Goal: Task Accomplishment & Management: Complete application form

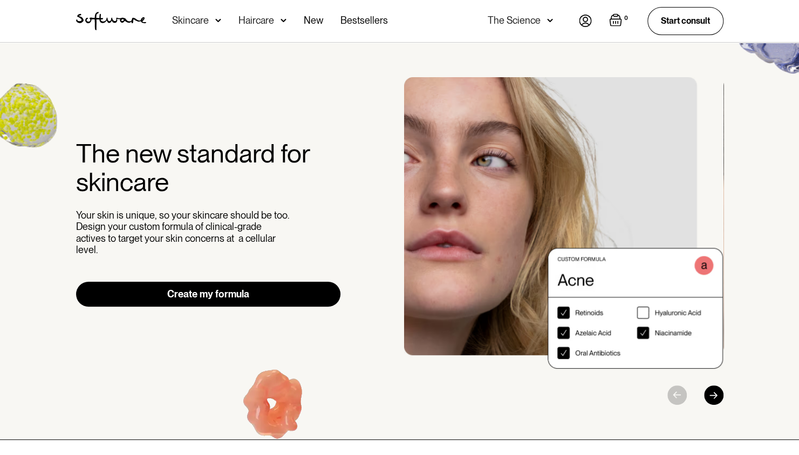
click at [588, 16] on img at bounding box center [585, 21] width 13 height 12
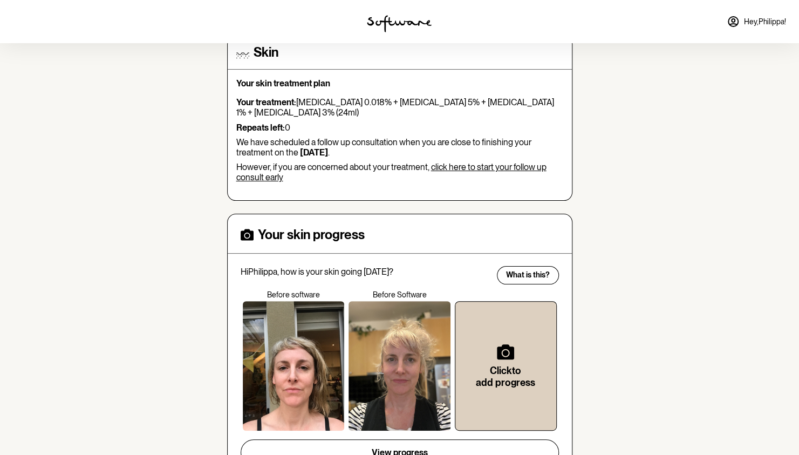
scroll to position [108, 0]
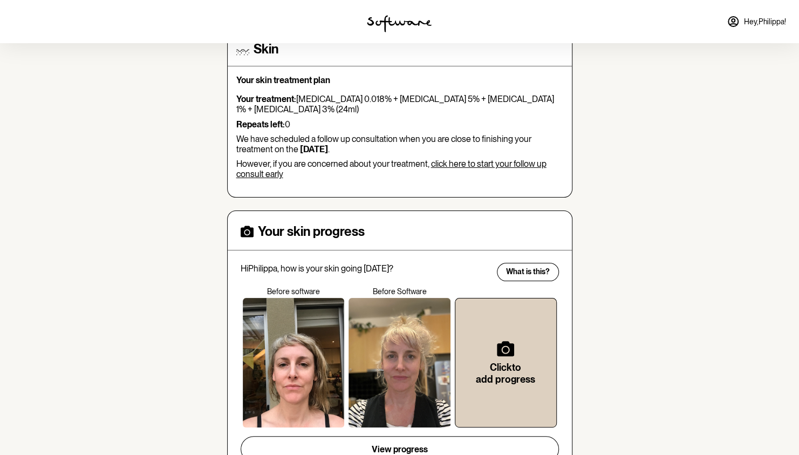
click at [486, 161] on link "click here to start your follow up consult early" at bounding box center [391, 169] width 310 height 21
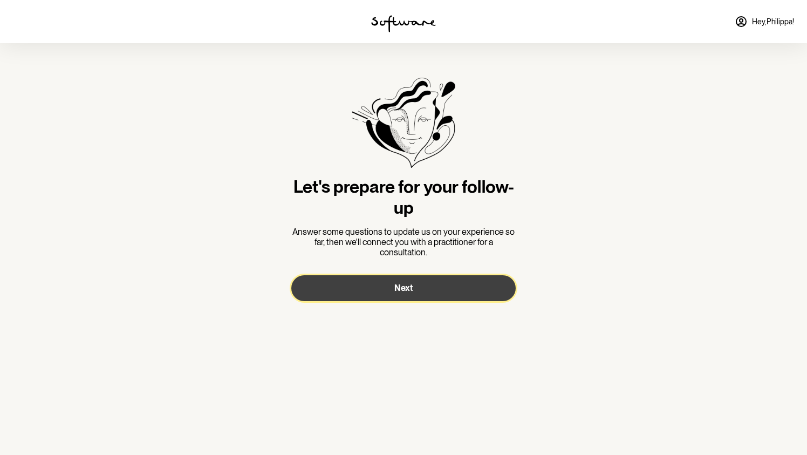
click at [415, 281] on button "Next" at bounding box center [403, 288] width 224 height 26
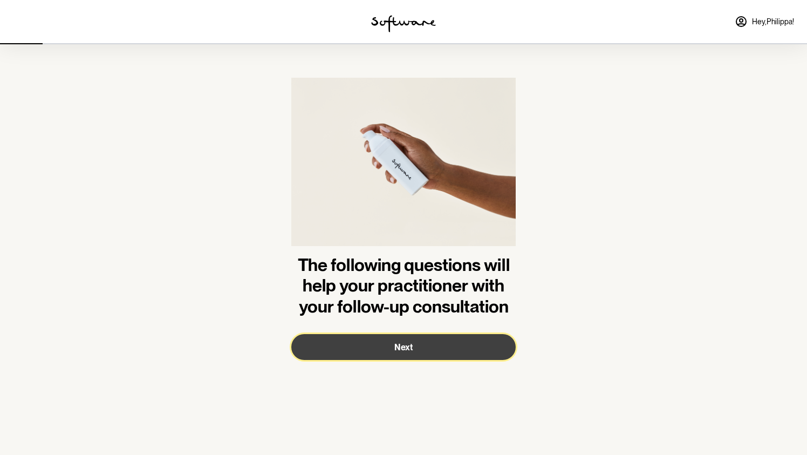
click at [412, 344] on span "Next" at bounding box center [403, 347] width 18 height 10
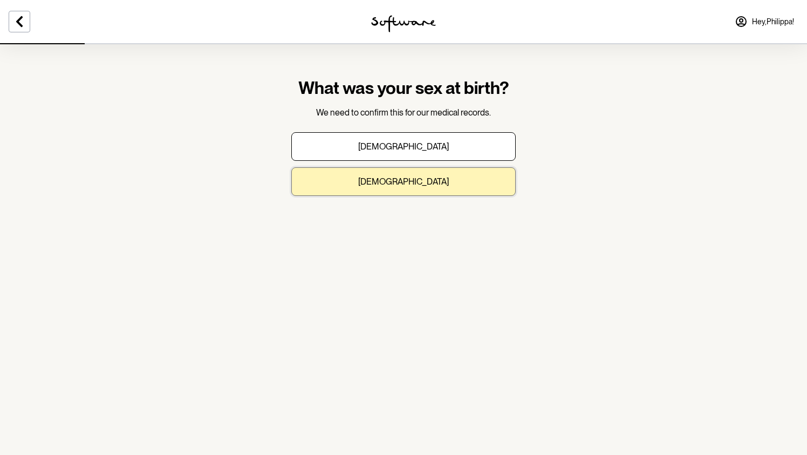
click at [413, 172] on button "[DEMOGRAPHIC_DATA]" at bounding box center [403, 181] width 224 height 29
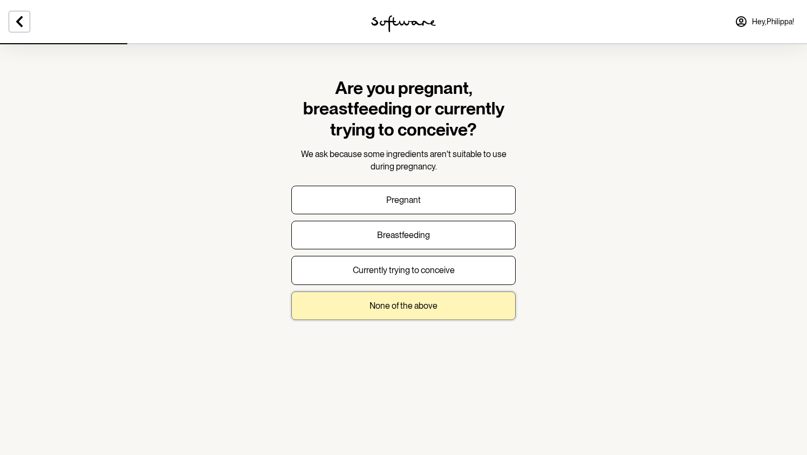
click at [424, 309] on p "None of the above" at bounding box center [404, 306] width 68 height 10
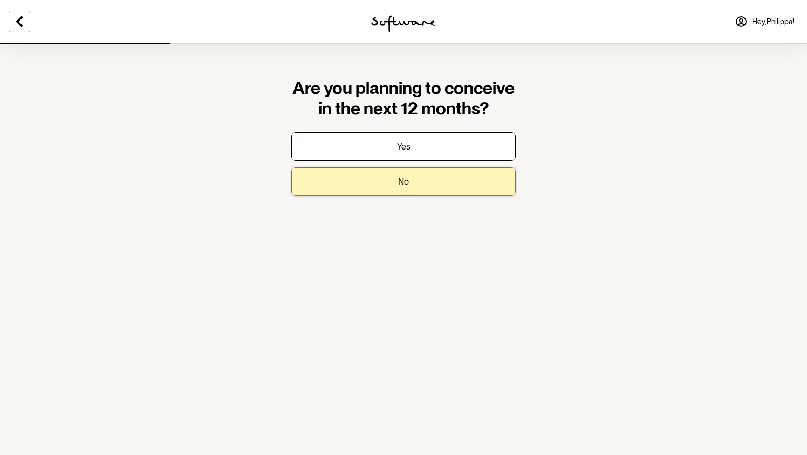
click at [418, 179] on button "No" at bounding box center [403, 181] width 224 height 29
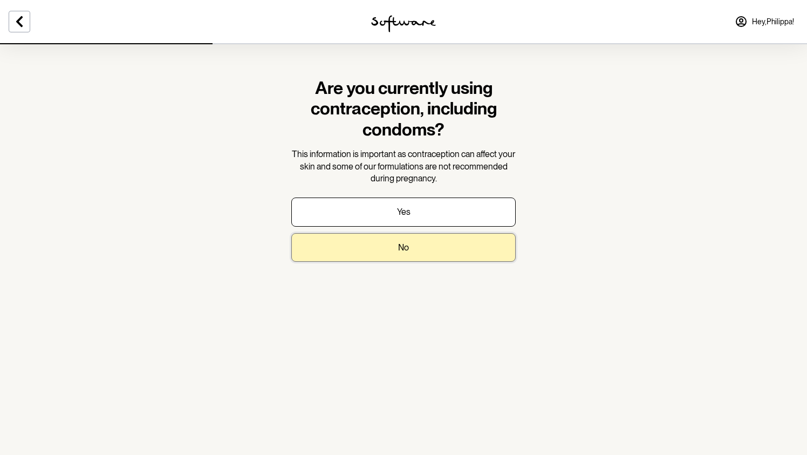
click at [427, 245] on button "No" at bounding box center [403, 247] width 224 height 29
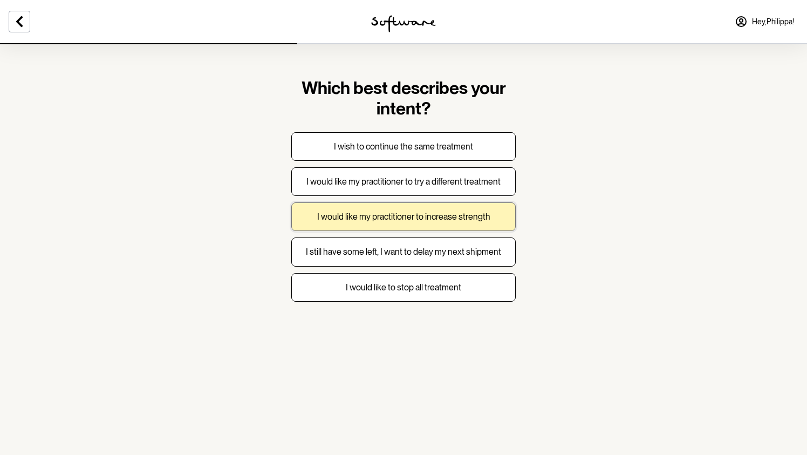
click at [431, 217] on p "I would like my practitioner to increase strength" at bounding box center [403, 217] width 173 height 10
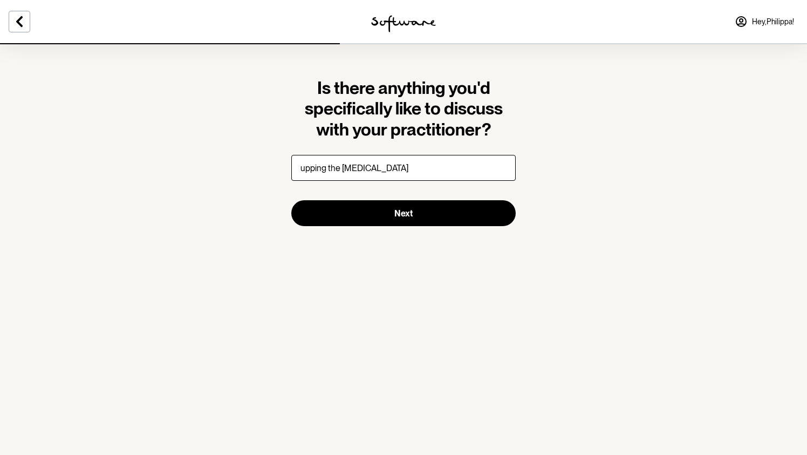
type input "upping the [MEDICAL_DATA]"
click at [291, 200] on button "Next" at bounding box center [403, 213] width 224 height 26
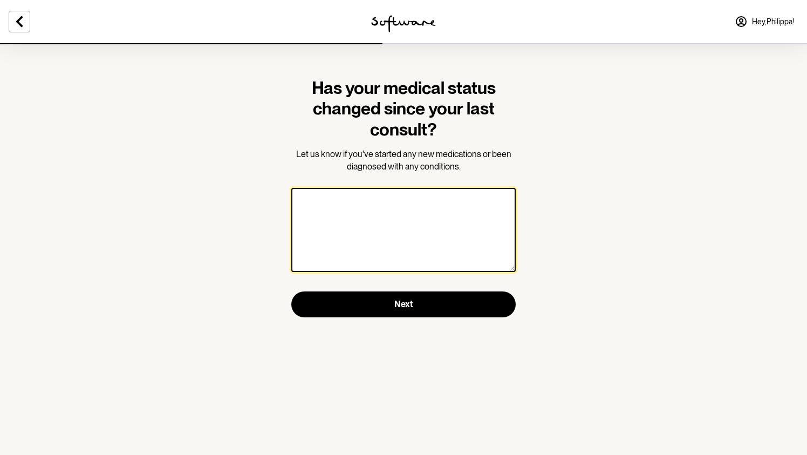
click at [402, 201] on textarea at bounding box center [403, 230] width 224 height 84
type textarea "n"
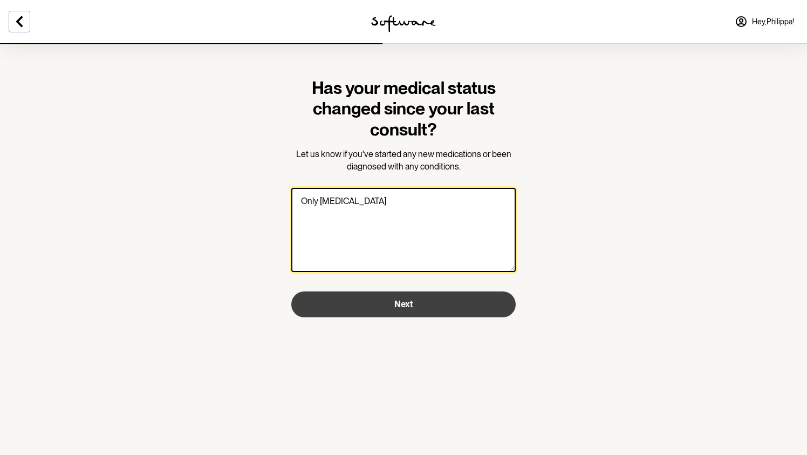
type textarea "Only [MEDICAL_DATA]"
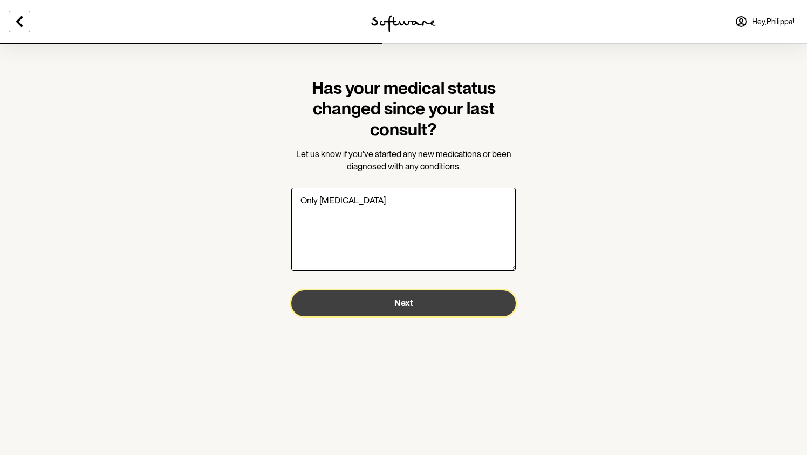
click at [421, 298] on button "Next" at bounding box center [403, 303] width 224 height 26
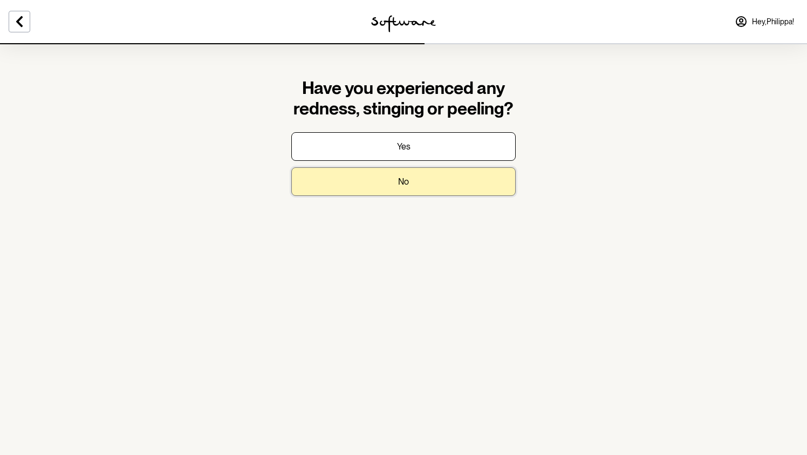
click at [437, 176] on button "No" at bounding box center [403, 181] width 224 height 29
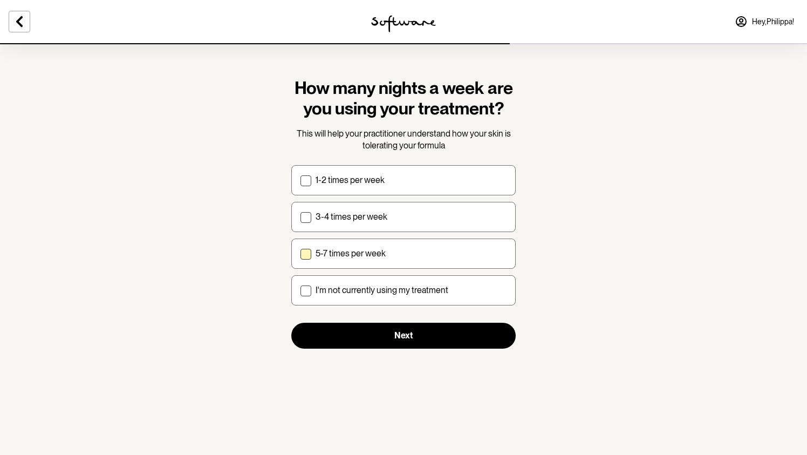
click at [422, 254] on div "5-7 times per week" at bounding box center [411, 253] width 191 height 10
click at [301, 254] on input "5-7 times per week" at bounding box center [300, 253] width 1 height 1
checkbox input "true"
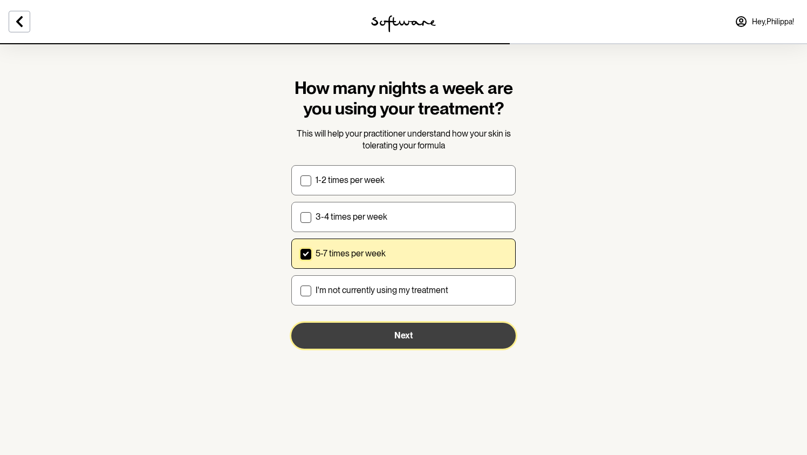
click at [430, 336] on button "Next" at bounding box center [403, 336] width 224 height 26
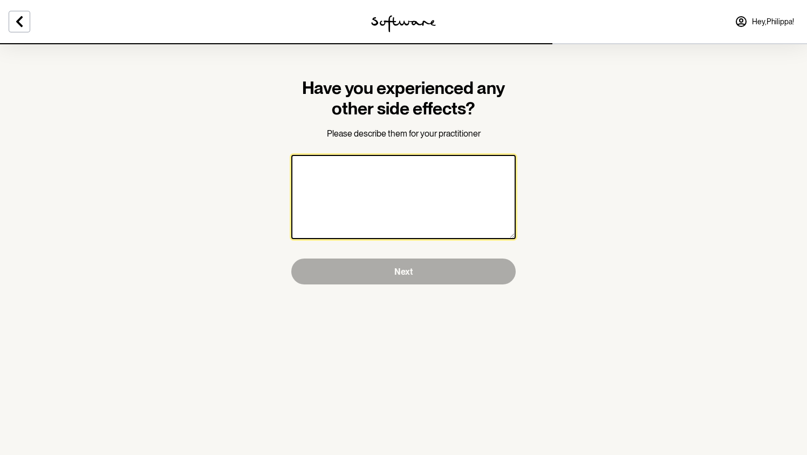
click at [345, 169] on textarea at bounding box center [403, 197] width 224 height 84
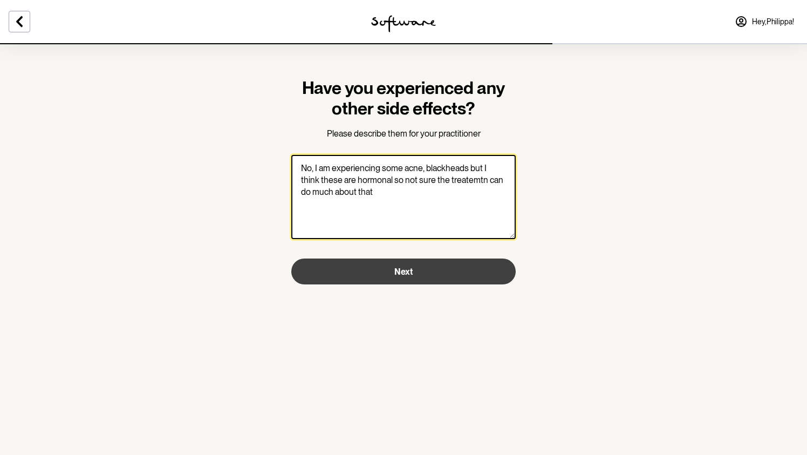
type textarea "No, I am experiencing some acne, blackheads but I think these are hormonal so n…"
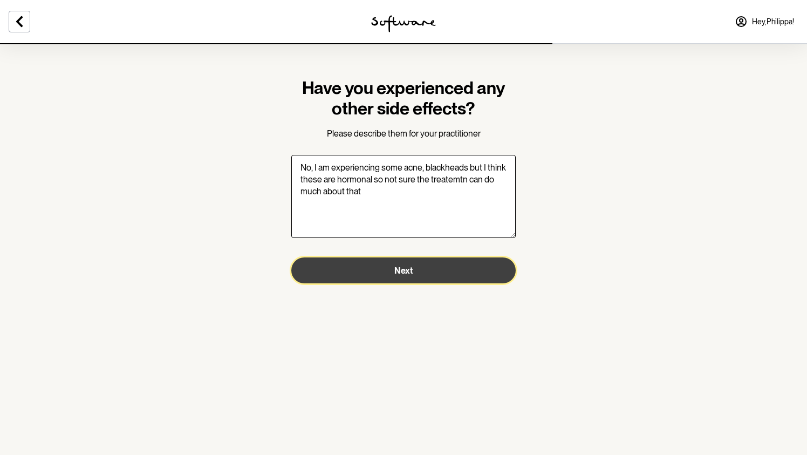
click at [451, 272] on button "Next" at bounding box center [403, 270] width 224 height 26
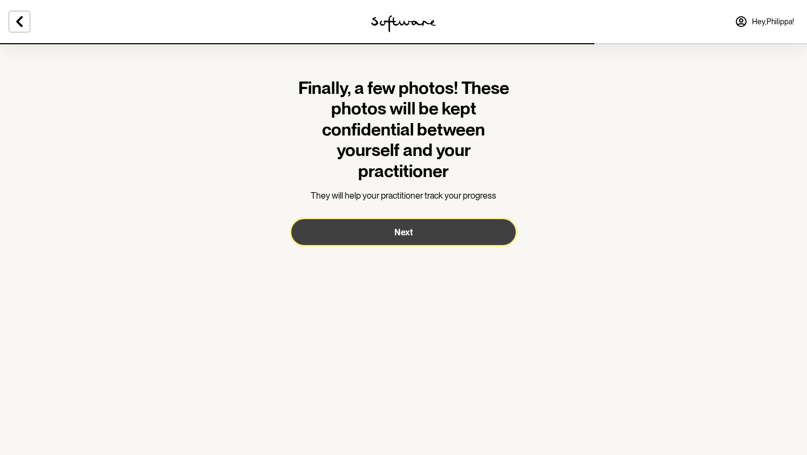
click at [441, 236] on button "Next" at bounding box center [403, 232] width 224 height 26
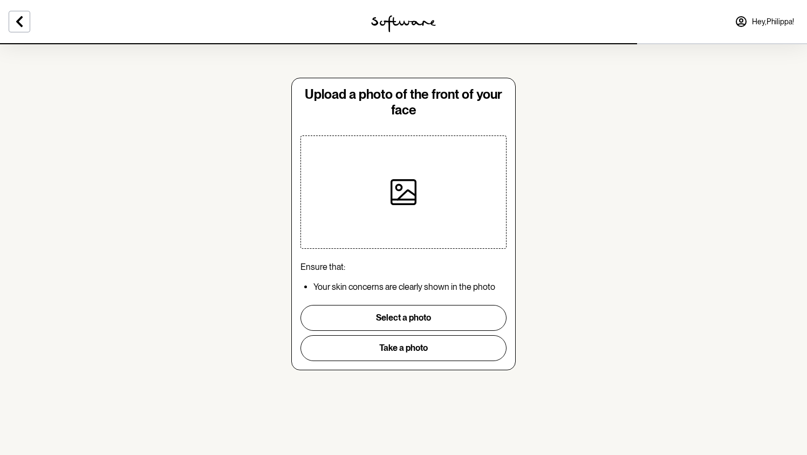
click at [420, 189] on div at bounding box center [403, 192] width 112 height 112
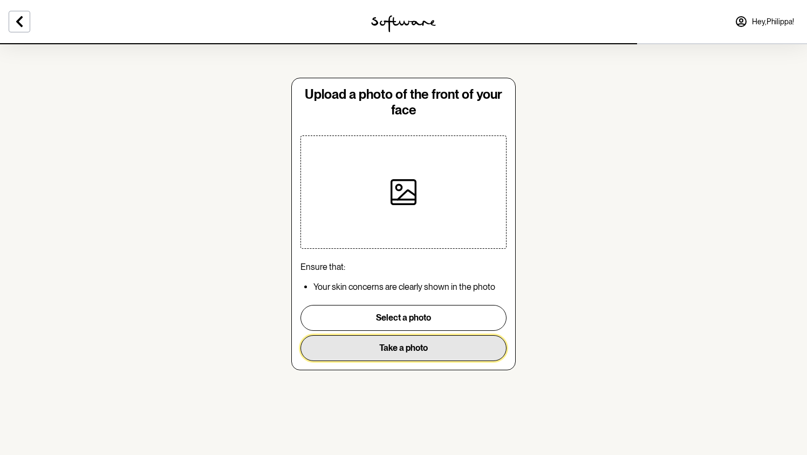
click at [406, 347] on button "Take a photo" at bounding box center [404, 348] width 206 height 26
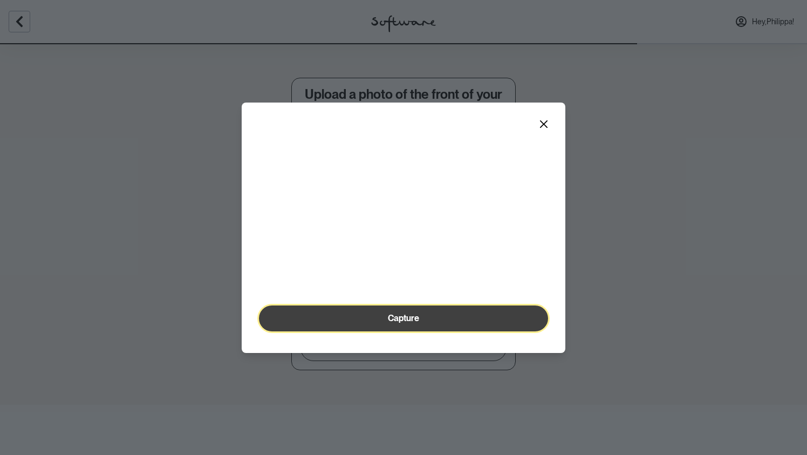
click at [425, 331] on button "Capture" at bounding box center [403, 318] width 289 height 26
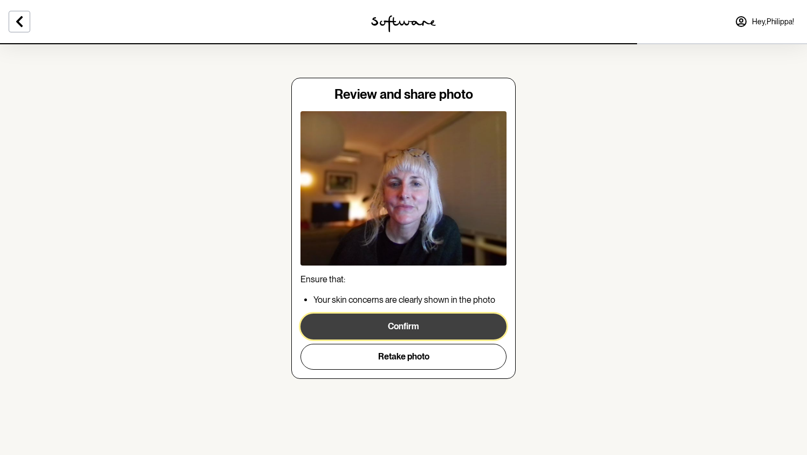
click at [431, 322] on button "Confirm" at bounding box center [404, 326] width 206 height 26
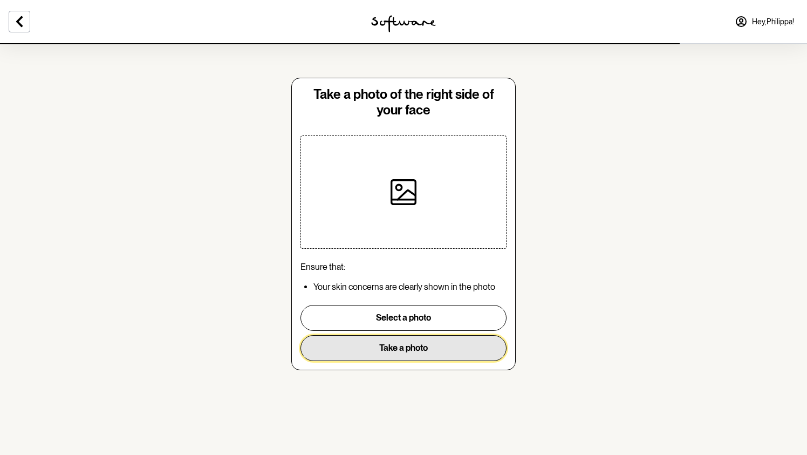
click at [411, 344] on button "Take a photo" at bounding box center [404, 348] width 206 height 26
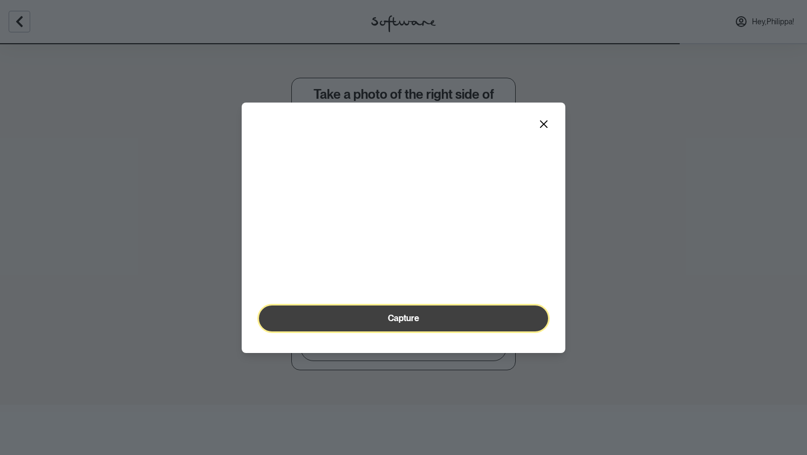
click at [399, 323] on span "Capture" at bounding box center [403, 318] width 31 height 10
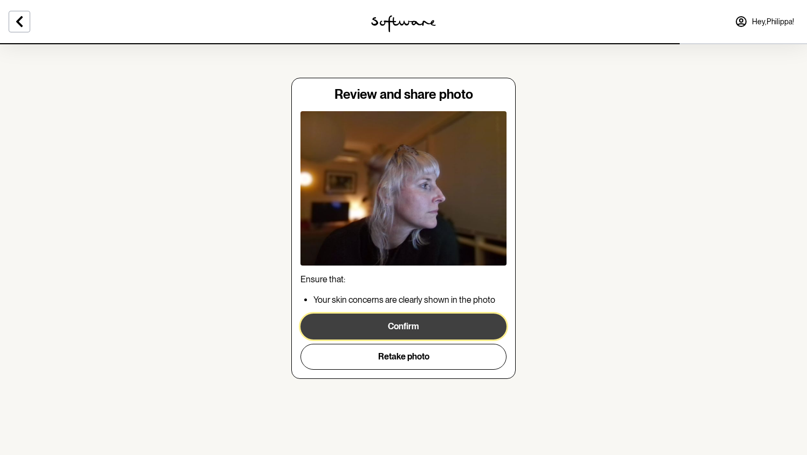
click at [419, 325] on button "Confirm" at bounding box center [404, 326] width 206 height 26
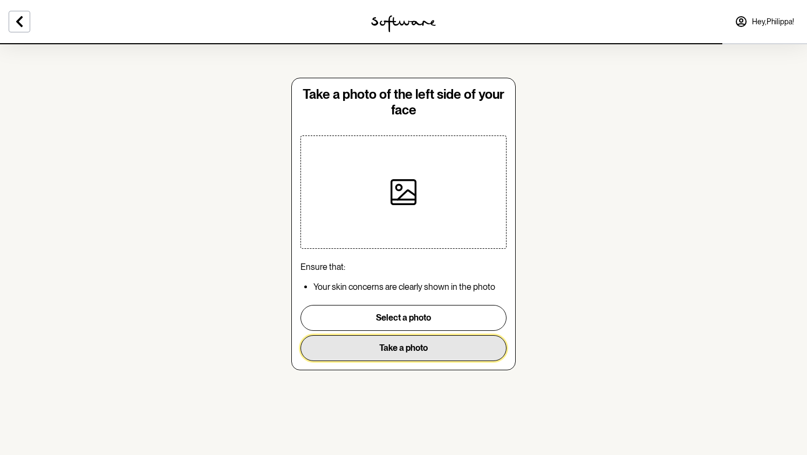
click at [425, 345] on button "Take a photo" at bounding box center [404, 348] width 206 height 26
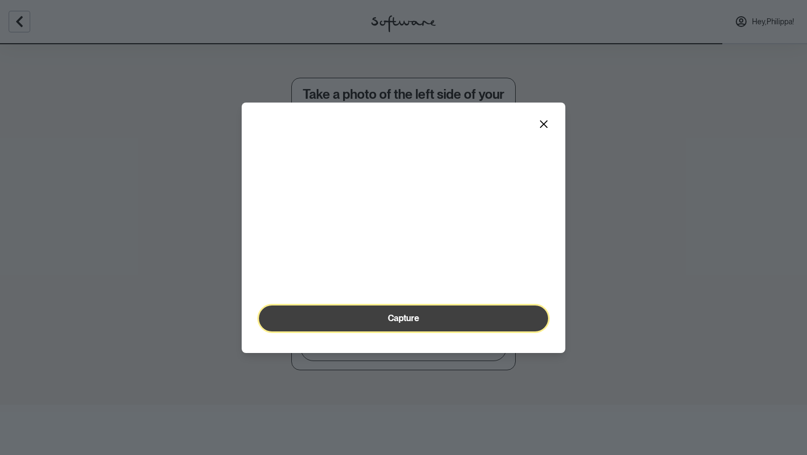
click at [408, 323] on span "Capture" at bounding box center [403, 318] width 31 height 10
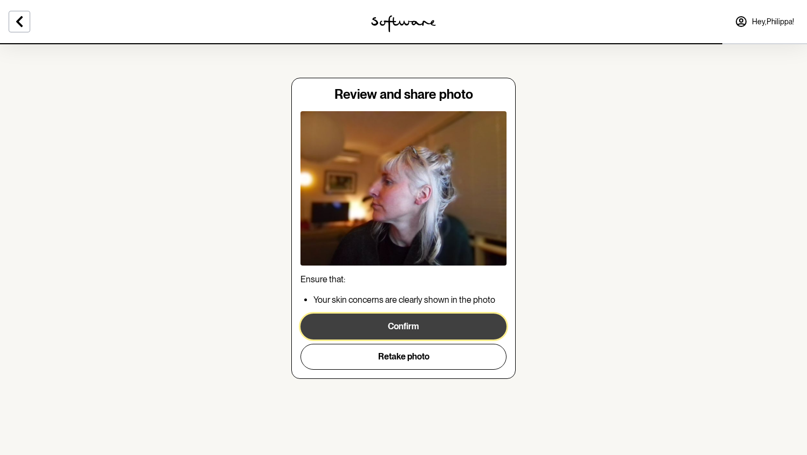
click at [421, 325] on button "Confirm" at bounding box center [404, 326] width 206 height 26
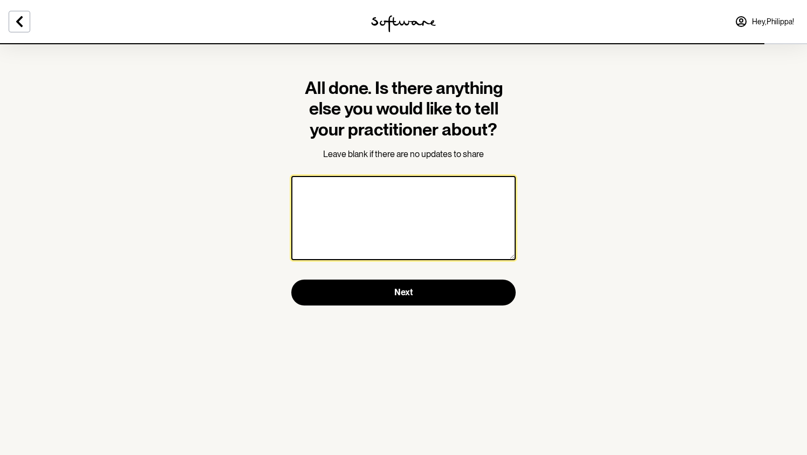
click at [384, 201] on textarea at bounding box center [403, 218] width 224 height 84
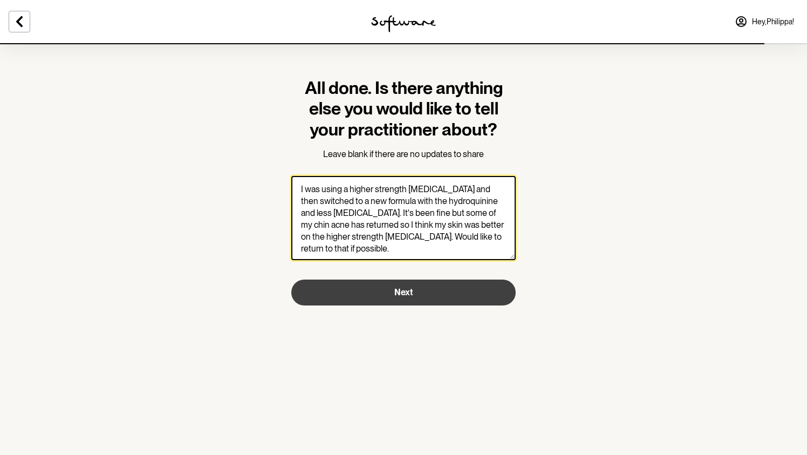
type textarea "I was using a higher strength [MEDICAL_DATA] and then switched to a new formula…"
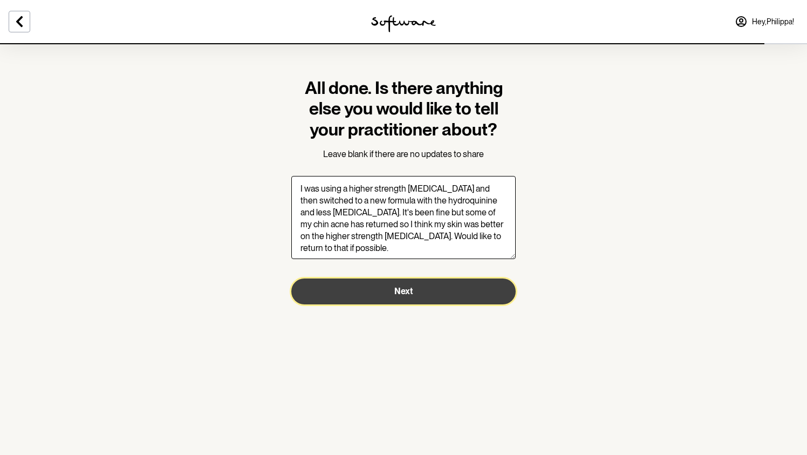
click at [421, 297] on button "Next" at bounding box center [403, 291] width 224 height 26
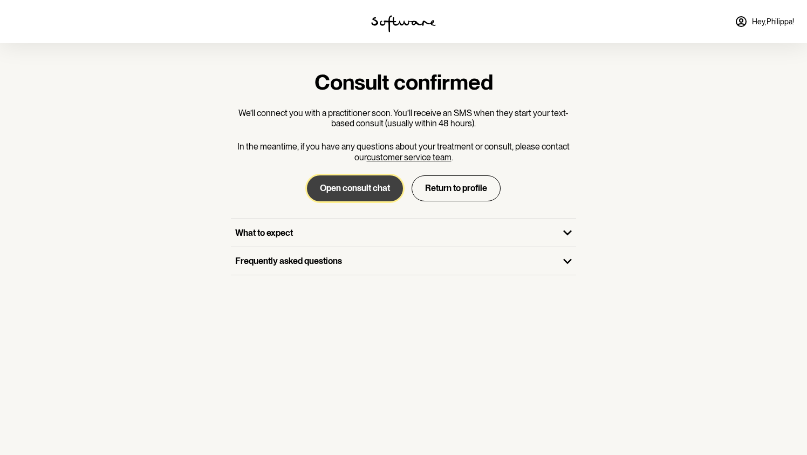
click at [359, 188] on button "Open consult chat" at bounding box center [355, 188] width 96 height 26
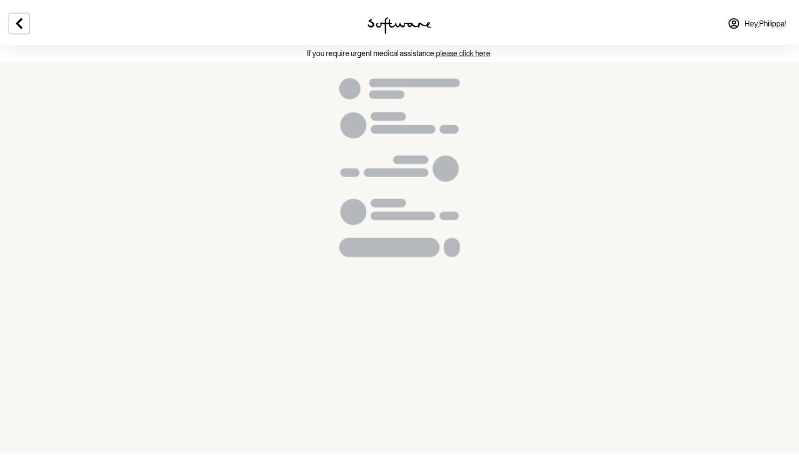
scroll to position [923, 0]
